Goal: Transaction & Acquisition: Purchase product/service

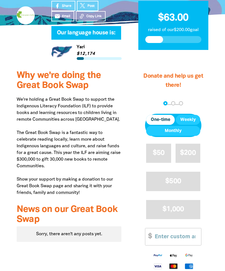
scroll to position [103, 0]
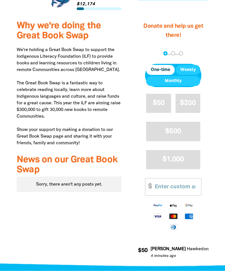
click at [158, 70] on span "One-time" at bounding box center [160, 70] width 19 height 7
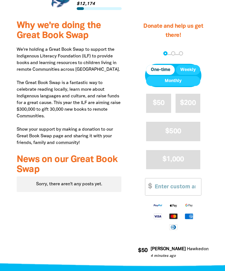
click at [170, 179] on input "Other Amount" at bounding box center [176, 187] width 50 height 17
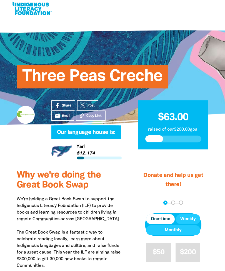
scroll to position [0, 0]
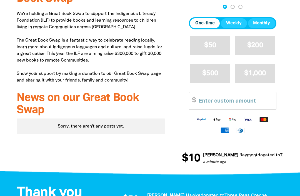
scroll to position [222, 0]
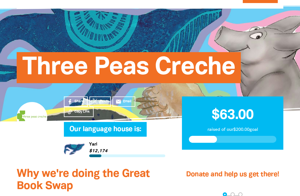
scroll to position [13, 0]
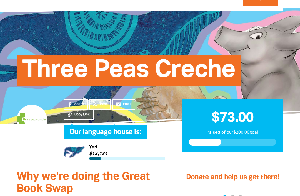
scroll to position [26, 0]
